Goal: Book appointment/travel/reservation

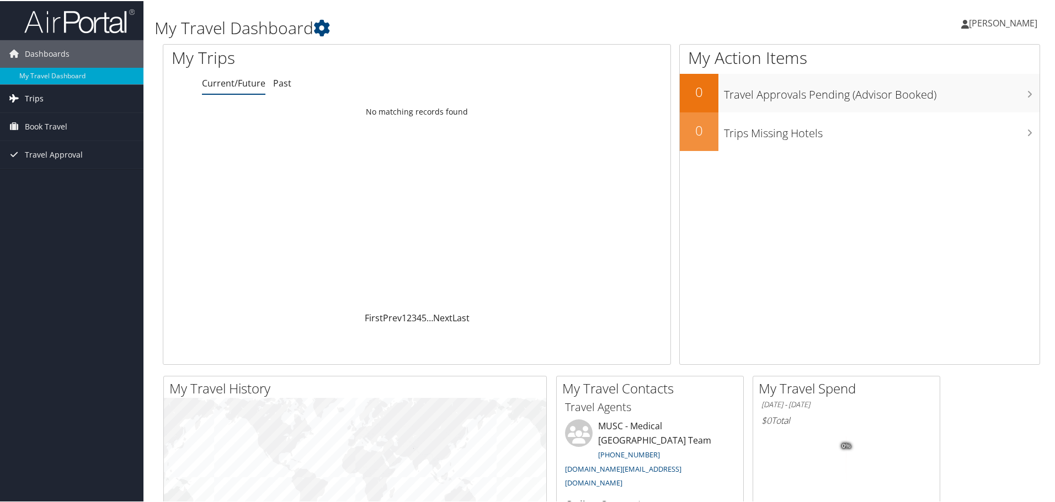
click at [29, 93] on span "Trips" at bounding box center [34, 98] width 19 height 28
click at [84, 119] on link "Current/Future Trips" at bounding box center [71, 119] width 143 height 17
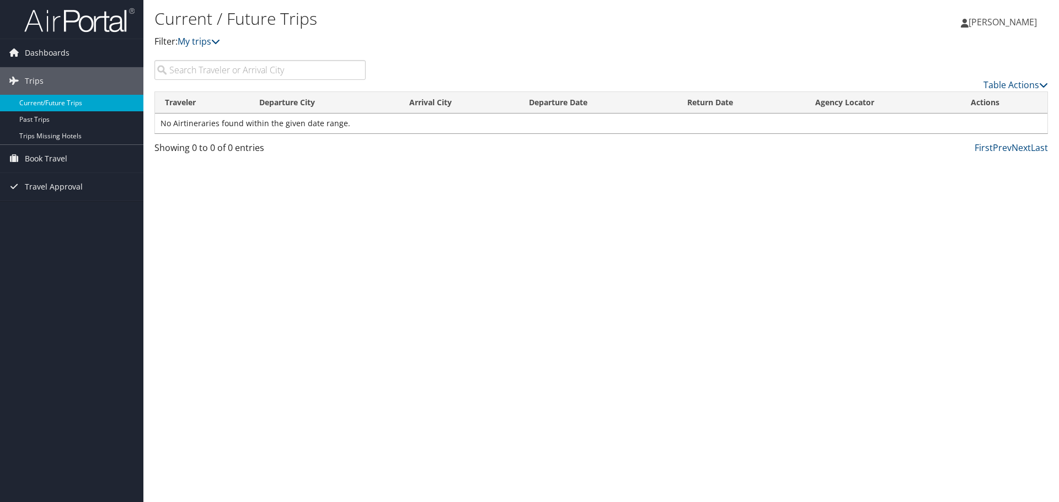
click at [68, 103] on link "Current/Future Trips" at bounding box center [71, 103] width 143 height 17
click at [45, 163] on span "Book Travel" at bounding box center [46, 159] width 42 height 28
click at [60, 213] on link "Book/Manage Online Trips" at bounding box center [71, 214] width 143 height 17
